Goal: Task Accomplishment & Management: Manage account settings

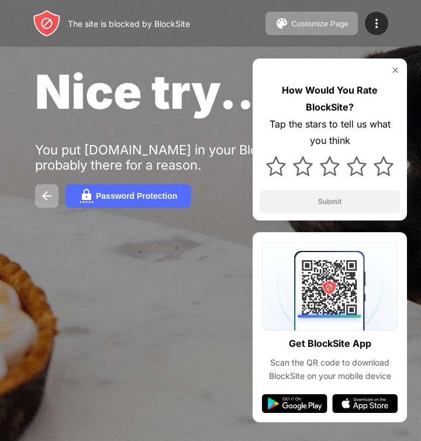
click at [381, 29] on img at bounding box center [376, 23] width 14 height 14
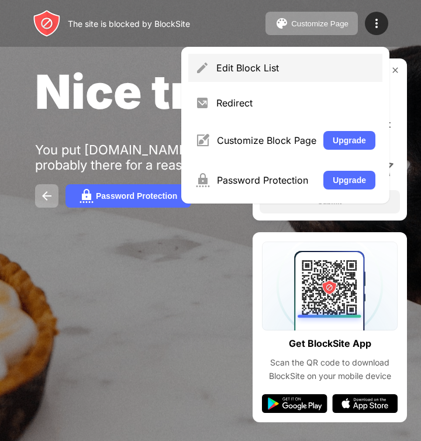
click at [346, 67] on div "Edit Block List" at bounding box center [295, 68] width 159 height 12
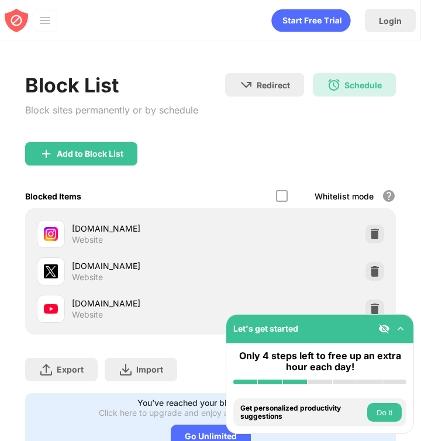
click at [355, 87] on div "Schedule" at bounding box center [362, 85] width 37 height 10
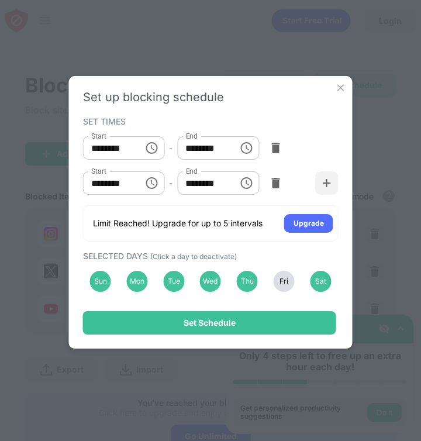
click at [283, 289] on div "Fri" at bounding box center [284, 281] width 21 height 21
click at [321, 285] on div "Sat" at bounding box center [320, 281] width 21 height 21
click at [303, 328] on div "Set Schedule" at bounding box center [209, 322] width 253 height 23
